Goal: Contribute content

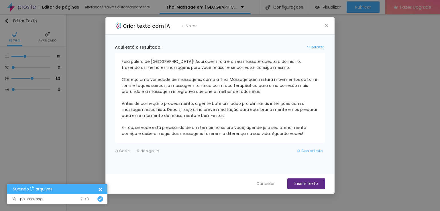
click at [314, 47] on span "Refazer" at bounding box center [317, 47] width 13 height 5
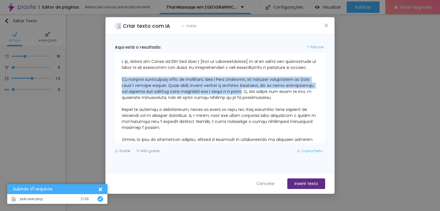
drag, startPoint x: 280, startPoint y: 97, endPoint x: 121, endPoint y: 86, distance: 159.9
click at [121, 86] on div at bounding box center [220, 98] width 210 height 90
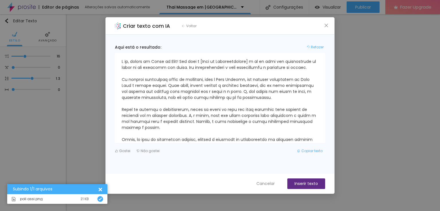
drag, startPoint x: 147, startPoint y: 82, endPoint x: 119, endPoint y: 85, distance: 27.9
click at [119, 85] on div at bounding box center [220, 98] width 210 height 90
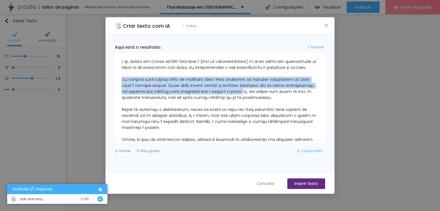
drag, startPoint x: 123, startPoint y: 84, endPoint x: 283, endPoint y: 96, distance: 160.8
click at [283, 96] on div at bounding box center [220, 107] width 196 height 96
copy div "Eu ofereço diferentes tipos de massagens, como a Thai Massage, que combina movi…"
click at [182, 25] on icon "button" at bounding box center [183, 26] width 3 height 3
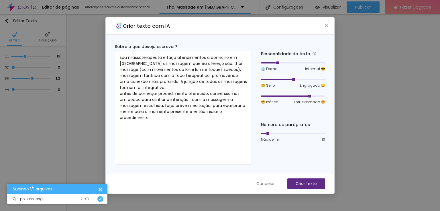
drag, startPoint x: 293, startPoint y: 62, endPoint x: 273, endPoint y: 63, distance: 19.8
click at [273, 63] on div at bounding box center [293, 62] width 64 height 3
drag, startPoint x: 308, startPoint y: 94, endPoint x: 293, endPoint y: 95, distance: 15.5
click at [293, 95] on div at bounding box center [293, 96] width 3 height 3
drag, startPoint x: 292, startPoint y: 80, endPoint x: 279, endPoint y: 82, distance: 12.7
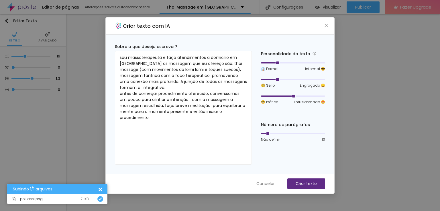
click at [279, 82] on div "🧐 Sério Engraçado 😄" at bounding box center [293, 82] width 64 height 11
click at [303, 182] on p "Criar texto" at bounding box center [306, 184] width 21 height 6
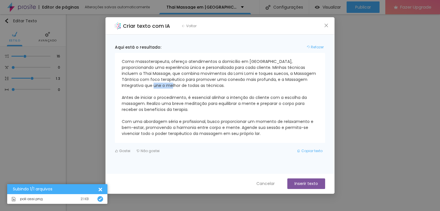
drag, startPoint x: 139, startPoint y: 84, endPoint x: 119, endPoint y: 86, distance: 19.6
click at [119, 86] on div "Como massoterapeuta, ofereço atendimentos a domicílio em [GEOGRAPHIC_DATA], pro…" at bounding box center [220, 98] width 210 height 90
click at [182, 86] on div "Como massoterapeuta, ofereço atendimentos a domicílio em [GEOGRAPHIC_DATA], pro…" at bounding box center [220, 98] width 196 height 78
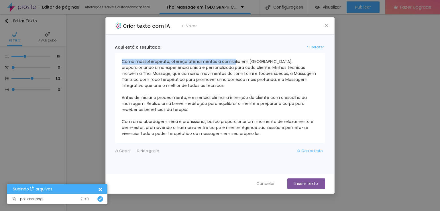
drag, startPoint x: 122, startPoint y: 61, endPoint x: 234, endPoint y: 62, distance: 112.0
click at [234, 62] on div "Como massoterapeuta, ofereço atendimentos a domicílio em [GEOGRAPHIC_DATA], pro…" at bounding box center [220, 98] width 196 height 78
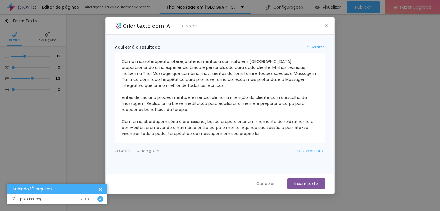
drag, startPoint x: 243, startPoint y: 71, endPoint x: 253, endPoint y: 83, distance: 15.7
click at [243, 72] on div "Como massoterapeuta, ofereço atendimentos a domicílio em [GEOGRAPHIC_DATA], pro…" at bounding box center [220, 98] width 196 height 78
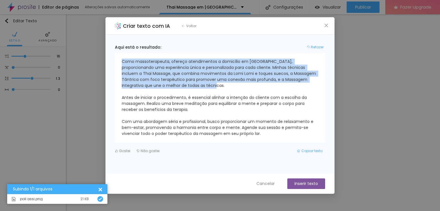
drag, startPoint x: 121, startPoint y: 60, endPoint x: 190, endPoint y: 88, distance: 74.0
click at [190, 88] on div "Como massoterapeuta, ofereço atendimentos a domicílio em [GEOGRAPHIC_DATA], pro…" at bounding box center [220, 98] width 196 height 78
copy div "Como massoterapeuta, ofereço atendimentos a domicílio em [GEOGRAPHIC_DATA], pro…"
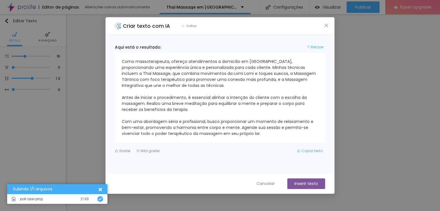
click at [267, 133] on div "Como massoterapeuta, ofereço atendimentos a domicílio em [GEOGRAPHIC_DATA], pro…" at bounding box center [220, 98] width 196 height 78
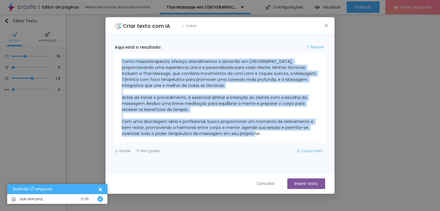
drag, startPoint x: 263, startPoint y: 134, endPoint x: 119, endPoint y: 60, distance: 161.4
click at [119, 60] on div "Como massoterapeuta, ofereço atendimentos a domicílio em [GEOGRAPHIC_DATA], pro…" at bounding box center [220, 98] width 210 height 90
copy div "Como massoterapeuta, ofereço atendimentos a domicílio em [GEOGRAPHIC_DATA], pro…"
click at [306, 183] on button "Inserir texto" at bounding box center [306, 184] width 38 height 11
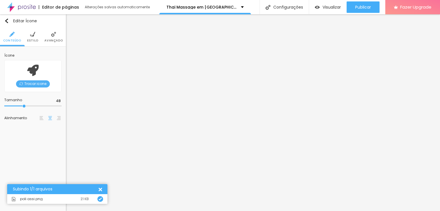
click at [42, 85] on span "Trocar icone" at bounding box center [33, 83] width 34 height 7
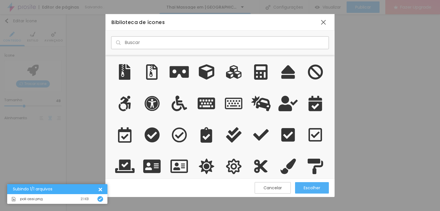
scroll to position [119, 225]
click at [161, 44] on input "text" at bounding box center [220, 42] width 218 height 13
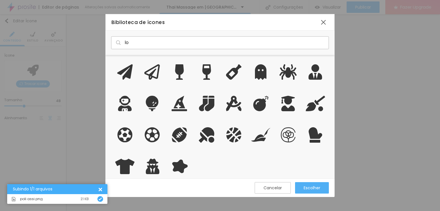
type input "l"
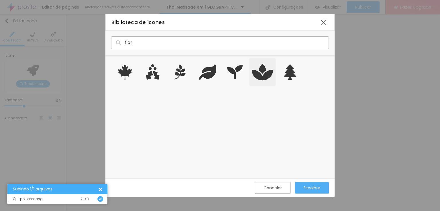
type input "flor"
click at [268, 63] on icon "grid" at bounding box center [262, 72] width 21 height 19
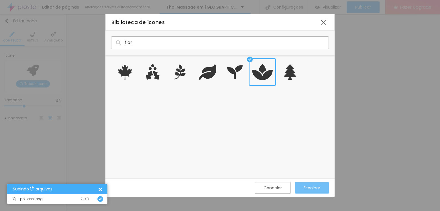
click at [308, 186] on div "Escolher" at bounding box center [312, 188] width 17 height 5
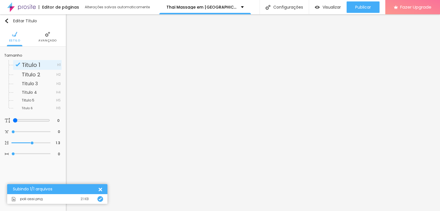
click at [44, 41] on span "Avançado" at bounding box center [47, 40] width 18 height 3
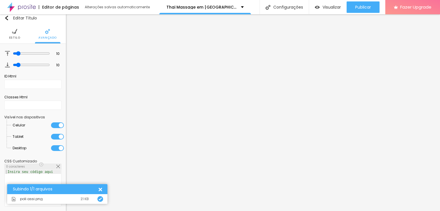
scroll to position [0, 0]
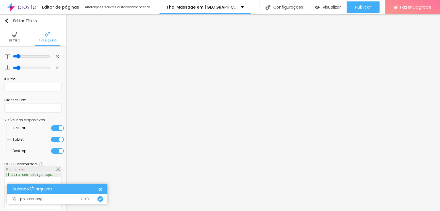
click at [16, 33] on li "Estilo" at bounding box center [14, 36] width 11 height 19
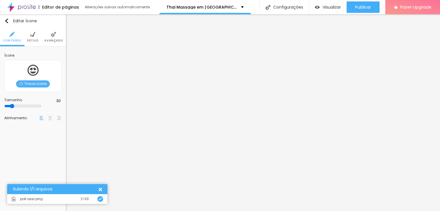
click at [42, 83] on span "Trocar icone" at bounding box center [33, 83] width 34 height 7
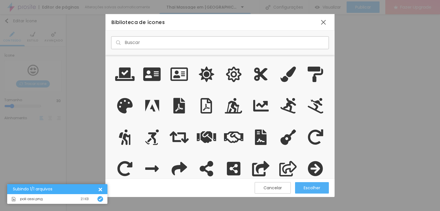
scroll to position [86, 0]
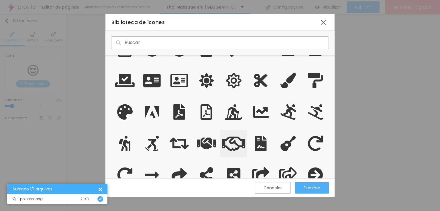
click at [230, 145] on icon "grid" at bounding box center [234, 143] width 24 height 19
click at [307, 191] on div "Escolher" at bounding box center [312, 187] width 17 height 11
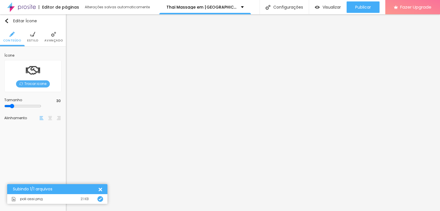
click at [29, 35] on li "Estilo" at bounding box center [32, 36] width 11 height 19
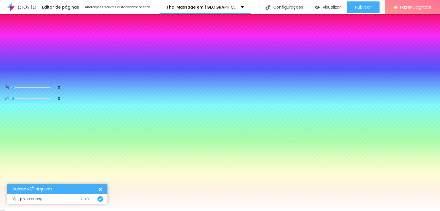
click at [40, 61] on div at bounding box center [32, 61] width 57 height 0
type input "#B57B36"
drag, startPoint x: 24, startPoint y: 67, endPoint x: 36, endPoint y: 77, distance: 15.2
click at [313, 62] on div at bounding box center [313, 61] width 1 height 1
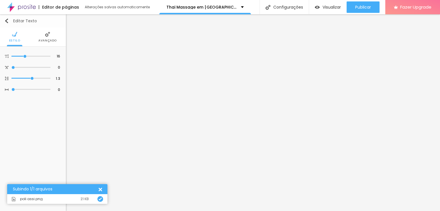
click at [5, 19] on img "button" at bounding box center [6, 21] width 5 height 5
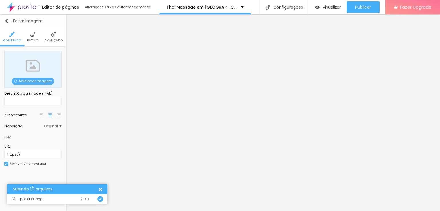
click at [7, 20] on img "button" at bounding box center [6, 21] width 5 height 5
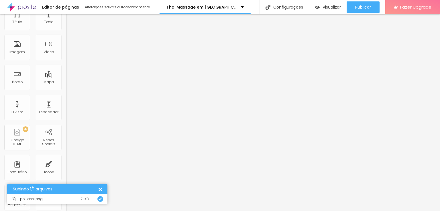
scroll to position [0, 0]
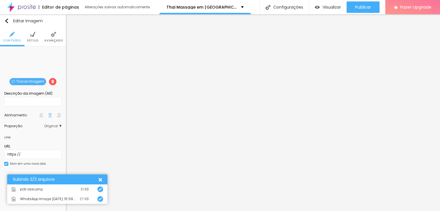
click at [31, 35] on img at bounding box center [32, 34] width 5 height 5
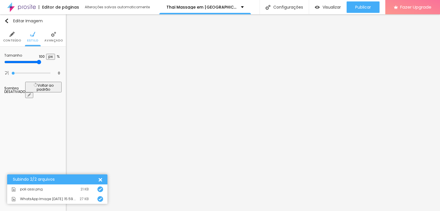
type input "55"
type input "10"
type input "15"
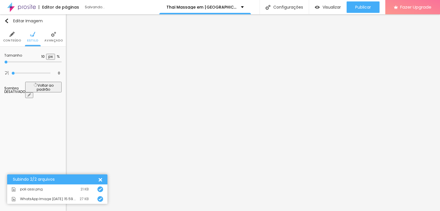
type input "15"
type input "20"
drag, startPoint x: 58, startPoint y: 61, endPoint x: 13, endPoint y: 60, distance: 45.5
type input "20"
click at [13, 60] on input "range" at bounding box center [22, 62] width 37 height 5
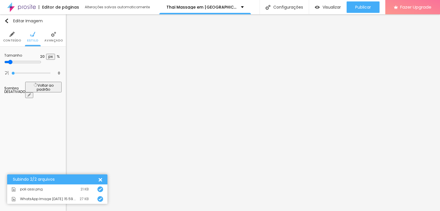
click at [51, 39] on span "Avançado" at bounding box center [53, 40] width 18 height 3
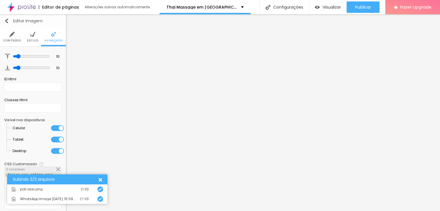
click at [8, 17] on button "Editar Imagem" at bounding box center [33, 20] width 66 height 13
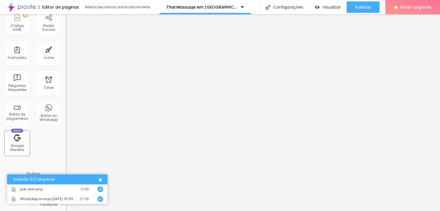
scroll to position [175, 0]
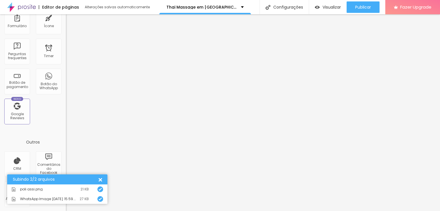
click at [102, 179] on div at bounding box center [100, 180] width 6 height 6
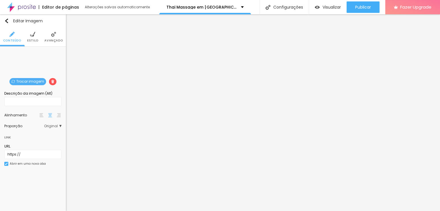
scroll to position [0, 0]
click at [32, 38] on li "Estilo" at bounding box center [32, 36] width 11 height 19
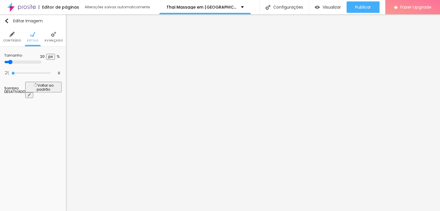
click at [48, 38] on li "Avançado" at bounding box center [53, 36] width 18 height 19
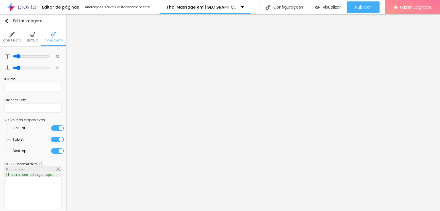
click at [9, 33] on img at bounding box center [11, 34] width 5 height 5
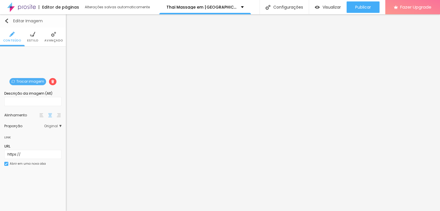
click at [7, 23] on button "Editar Imagem" at bounding box center [33, 20] width 66 height 13
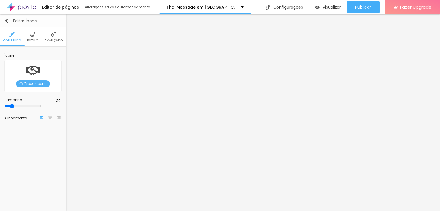
click at [7, 21] on img "button" at bounding box center [6, 21] width 5 height 5
click at [9, 20] on div "Editar Coluna" at bounding box center [22, 21] width 36 height 5
click at [7, 24] on button "Editar Coluna" at bounding box center [33, 20] width 66 height 13
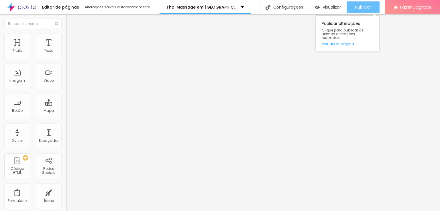
click at [358, 8] on span "Publicar" at bounding box center [363, 7] width 16 height 5
